Goal: Information Seeking & Learning: Learn about a topic

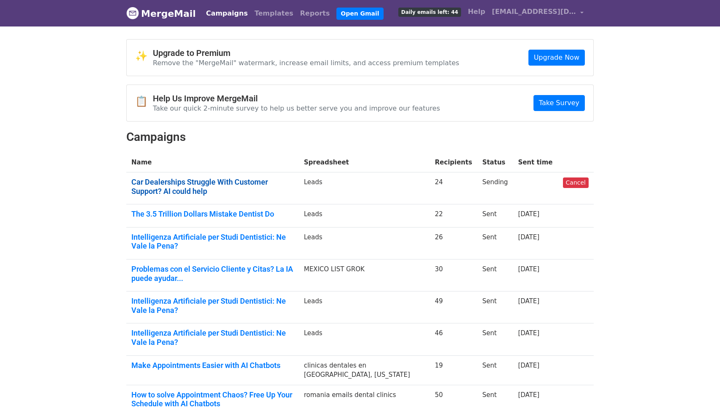
click at [265, 183] on link "Car Dealerships Struggle With Customer Support? AI could help" at bounding box center [212, 187] width 162 height 18
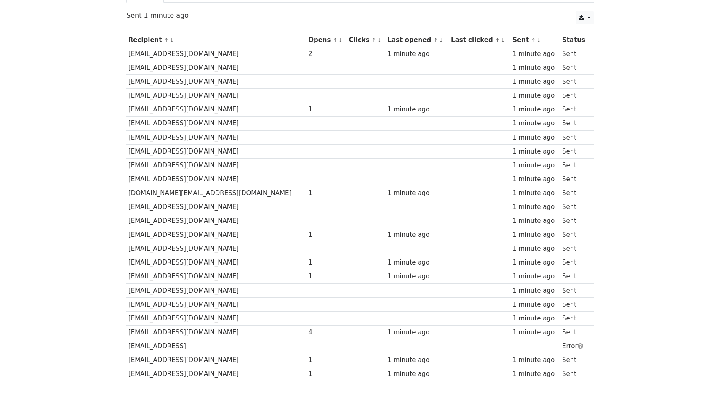
scroll to position [136, 0]
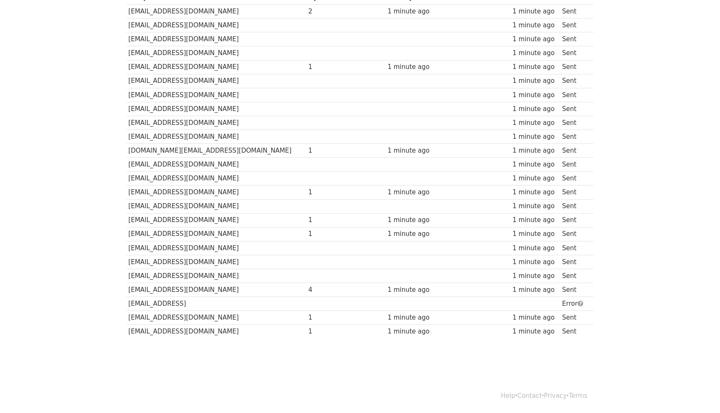
drag, startPoint x: 128, startPoint y: 303, endPoint x: 205, endPoint y: 300, distance: 77.1
click at [205, 300] on td "rscarsalescheshire@gmail" at bounding box center [216, 304] width 180 height 14
copy td "[EMAIL_ADDRESS]"
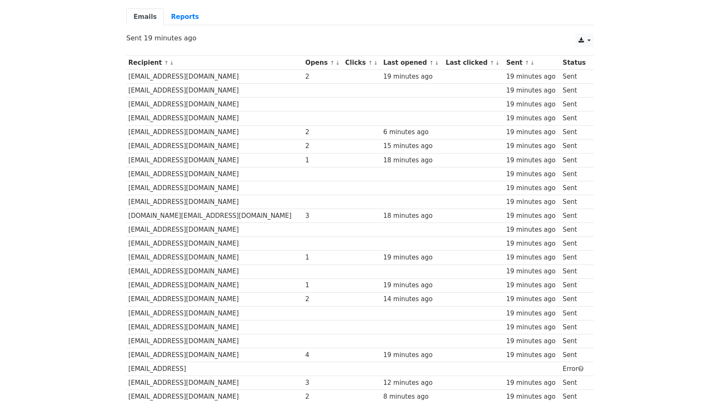
scroll to position [67, 0]
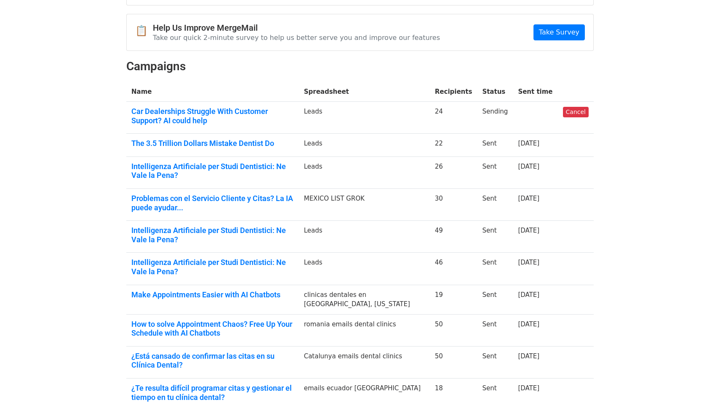
scroll to position [72, 0]
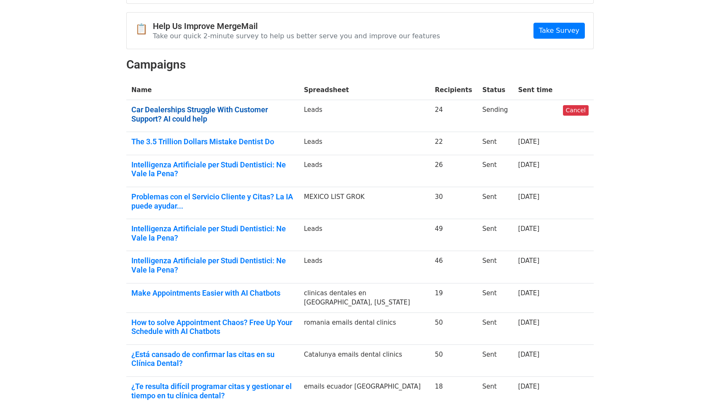
click at [197, 110] on link "Car Dealerships Struggle With Customer Support? AI could help" at bounding box center [212, 114] width 162 height 18
